Goal: Task Accomplishment & Management: Manage account settings

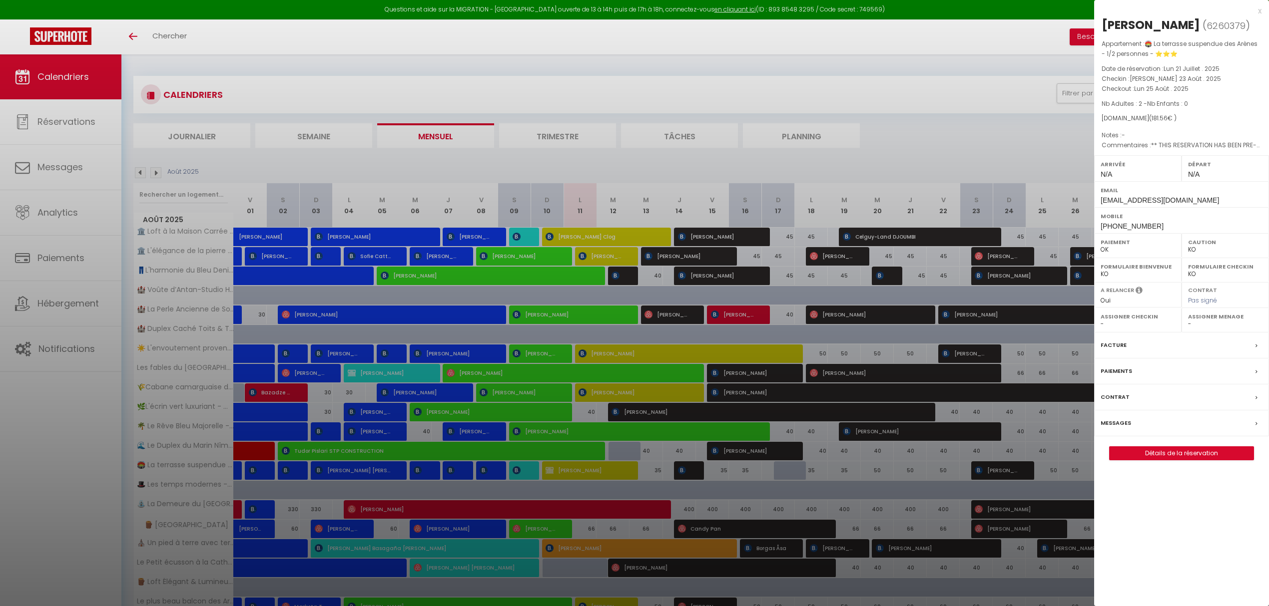
click at [181, 172] on div at bounding box center [634, 303] width 1269 height 606
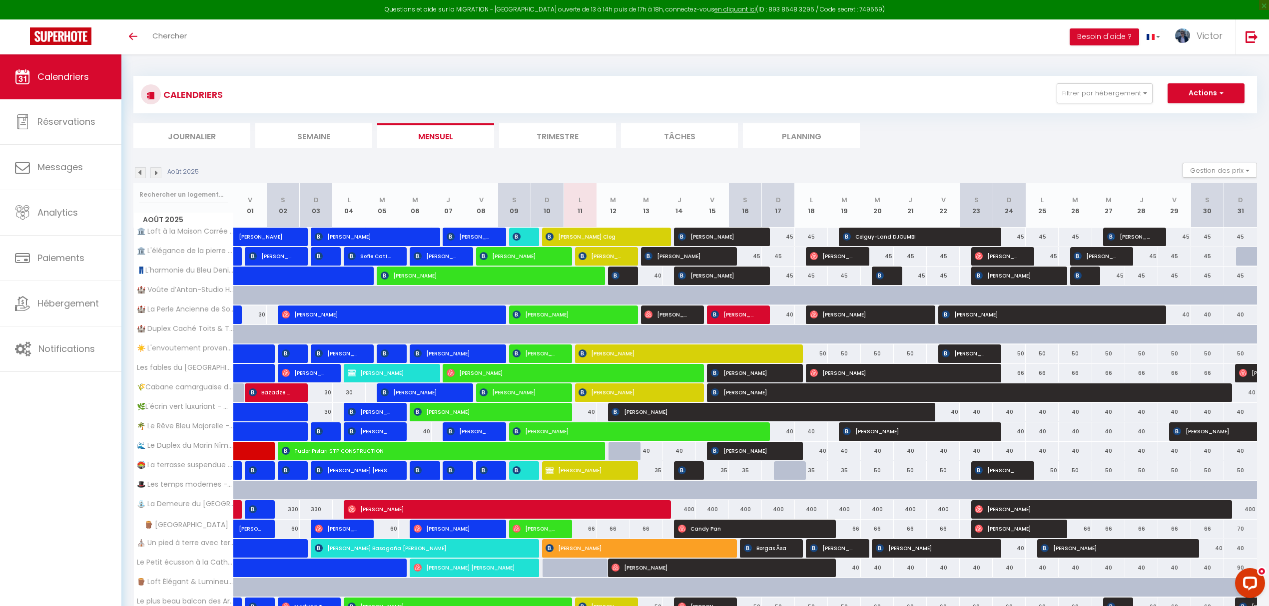
click at [838, 136] on li "Planning" at bounding box center [801, 135] width 117 height 24
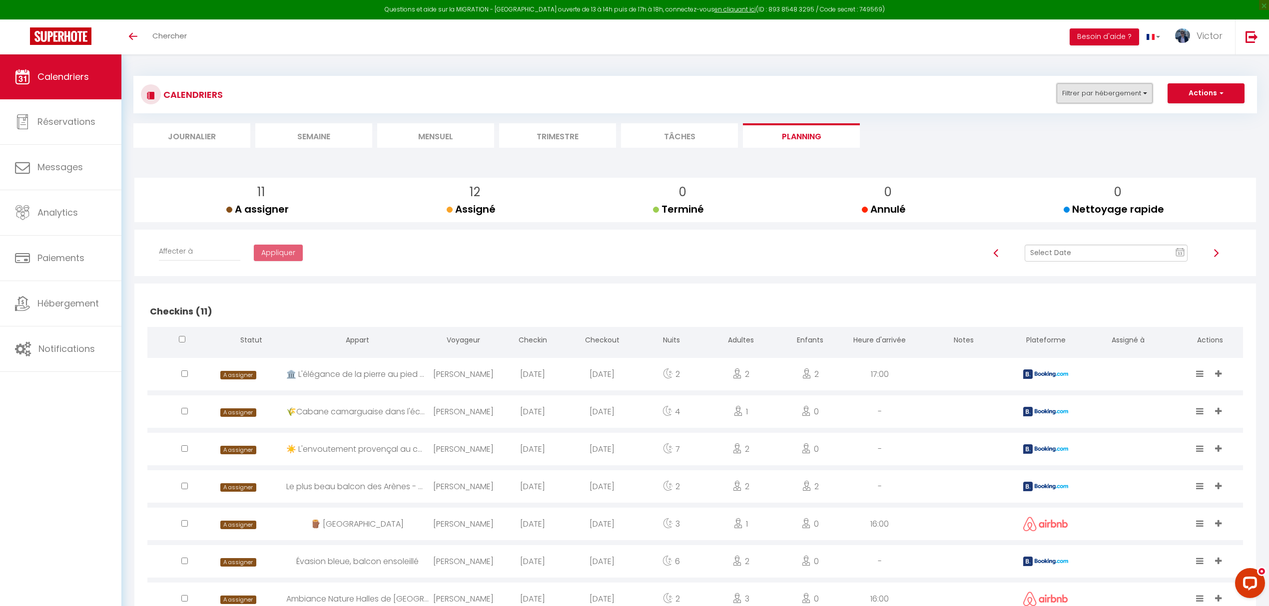
click at [1097, 93] on button "Filtrer par hébergement" at bounding box center [1104, 93] width 96 height 20
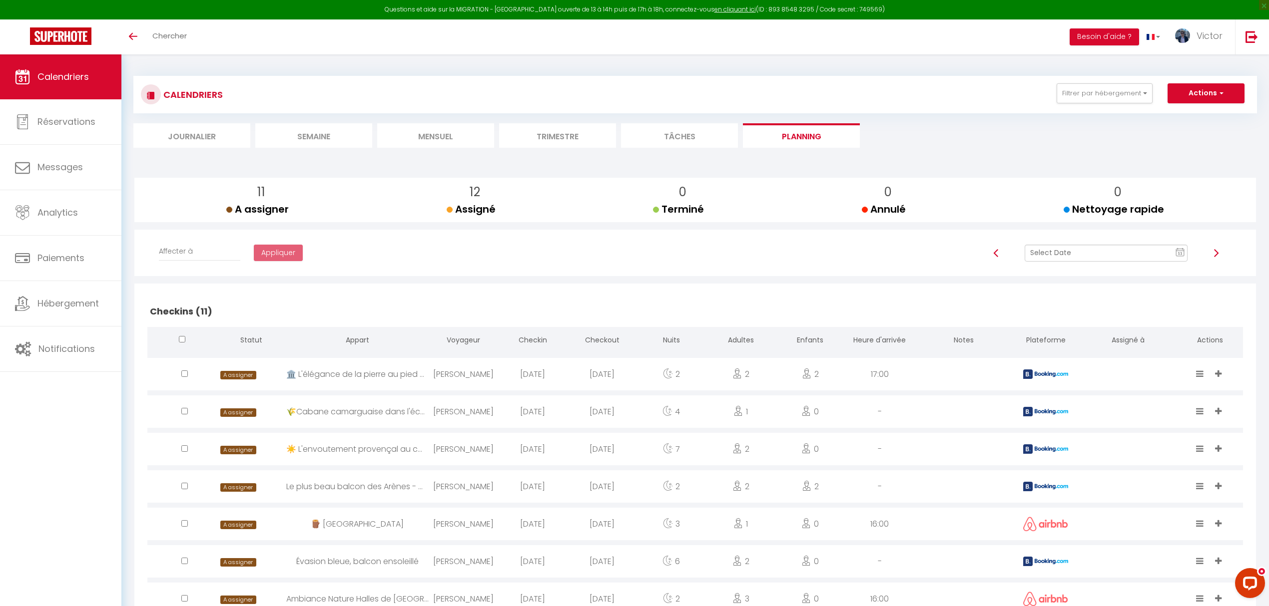
click at [1093, 257] on input "text" at bounding box center [1105, 253] width 163 height 17
click at [1166, 335] on td "16" at bounding box center [1173, 339] width 16 height 16
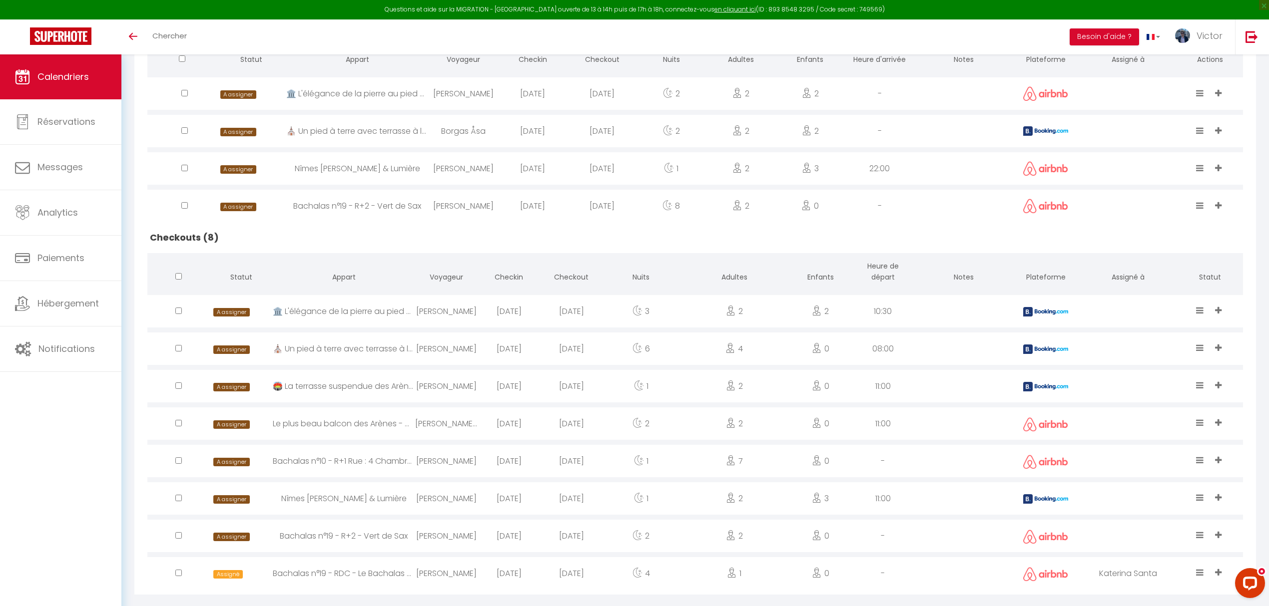
scroll to position [292, 0]
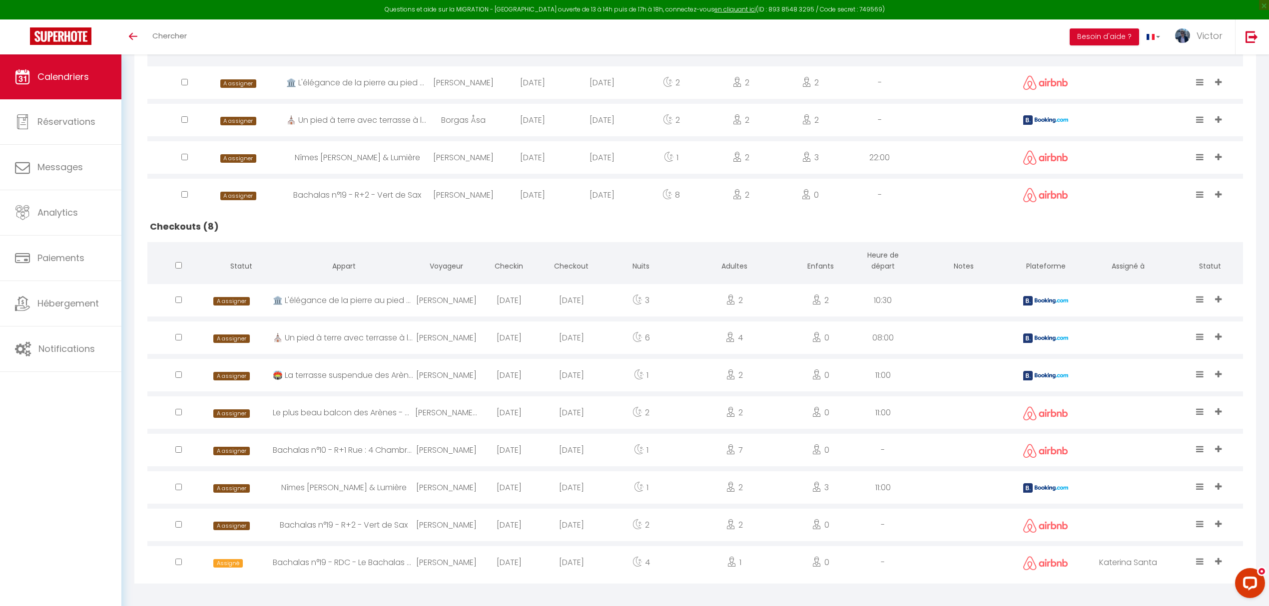
click at [1155, 562] on div "Katerina Santa" at bounding box center [1127, 562] width 98 height 32
select select "0"
select select "1"
select select
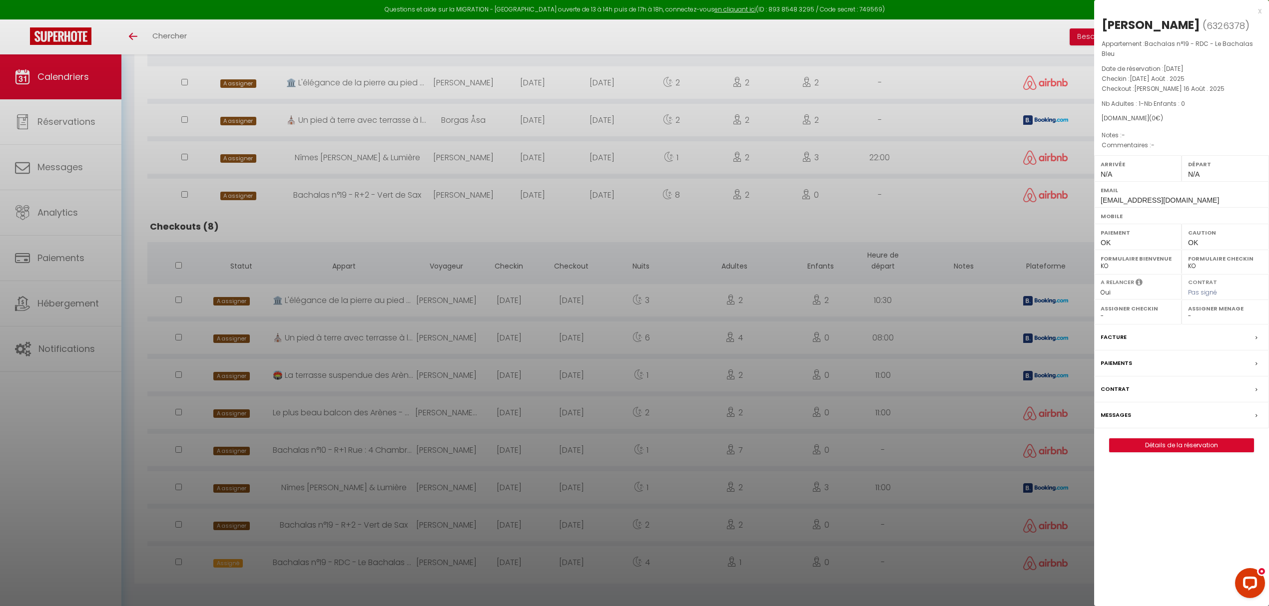
select select "30061"
click at [1113, 562] on div "x [PERSON_NAME] ( 6326378 ) Appartement : Bachalas n°19 - RDC - Le Bachalas Ble…" at bounding box center [1181, 303] width 175 height 606
click at [1227, 316] on select "- [PERSON_NAME] Waffa [PERSON_NAME] [PERSON_NAME] [PERSON_NAME] Douaa [PERSON_N…" at bounding box center [1225, 316] width 74 height 9
select select
click at [1188, 313] on select "- [PERSON_NAME] Waffa [PERSON_NAME] [PERSON_NAME] [PERSON_NAME] Douaa [PERSON_N…" at bounding box center [1225, 316] width 74 height 9
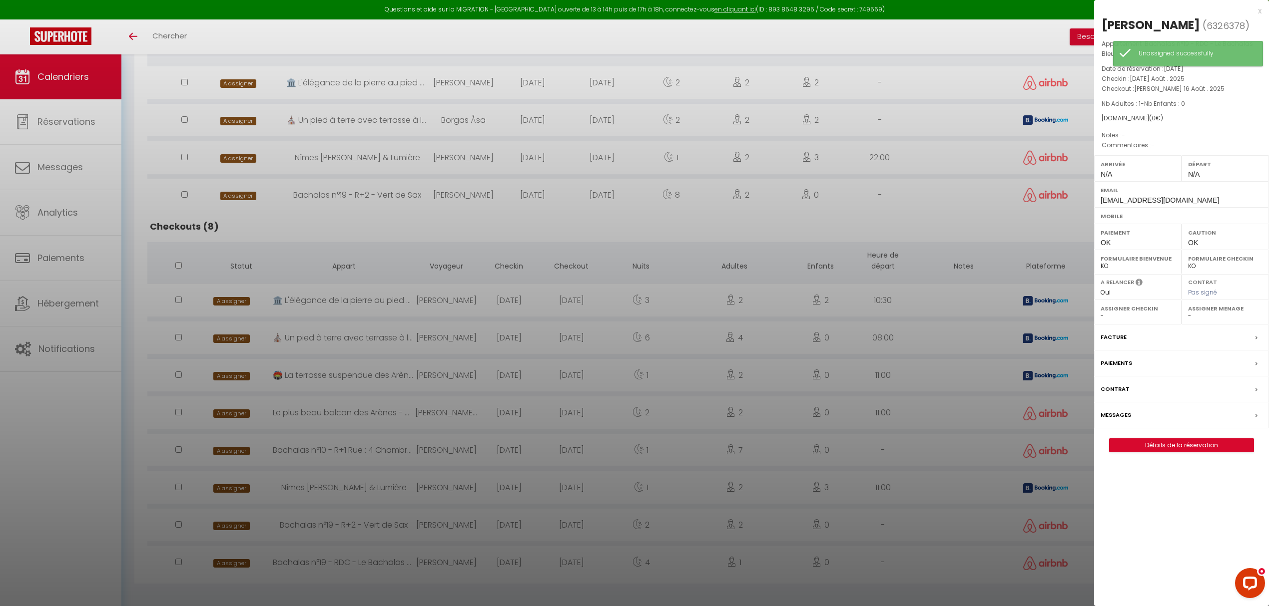
click at [245, 524] on div at bounding box center [634, 303] width 1269 height 606
